Goal: Task Accomplishment & Management: Manage account settings

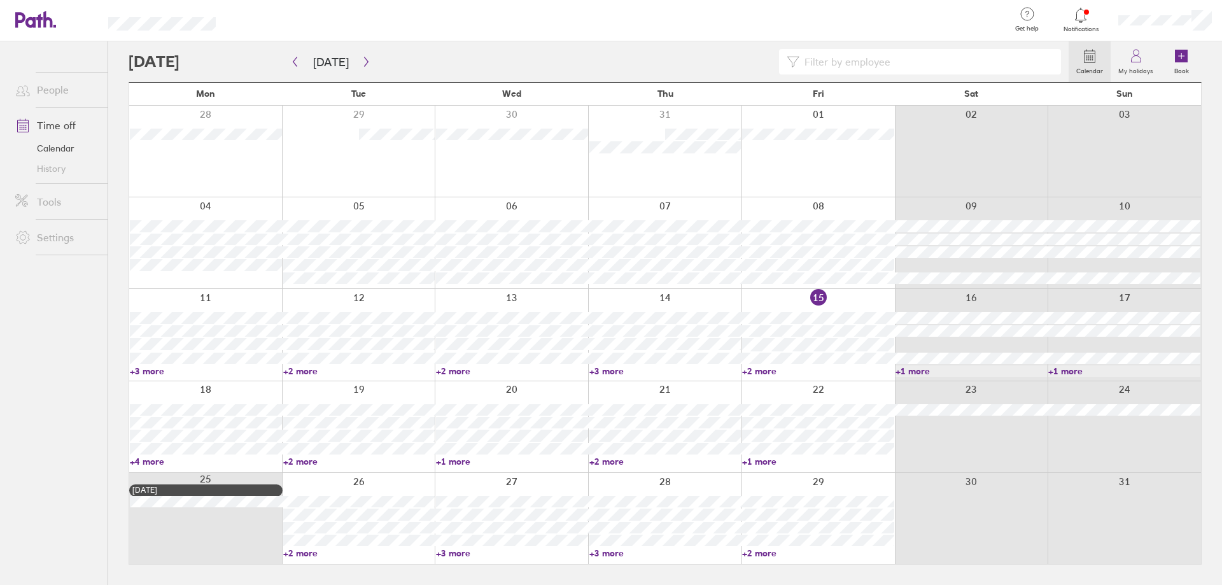
click at [758, 371] on link "+2 more" at bounding box center [818, 370] width 152 height 11
click at [757, 371] on link "+2 more" at bounding box center [818, 370] width 152 height 11
drag, startPoint x: 805, startPoint y: 472, endPoint x: 853, endPoint y: 299, distance: 179.8
click at [853, 296] on div at bounding box center [818, 334] width 153 height 91
